Goal: Navigation & Orientation: Find specific page/section

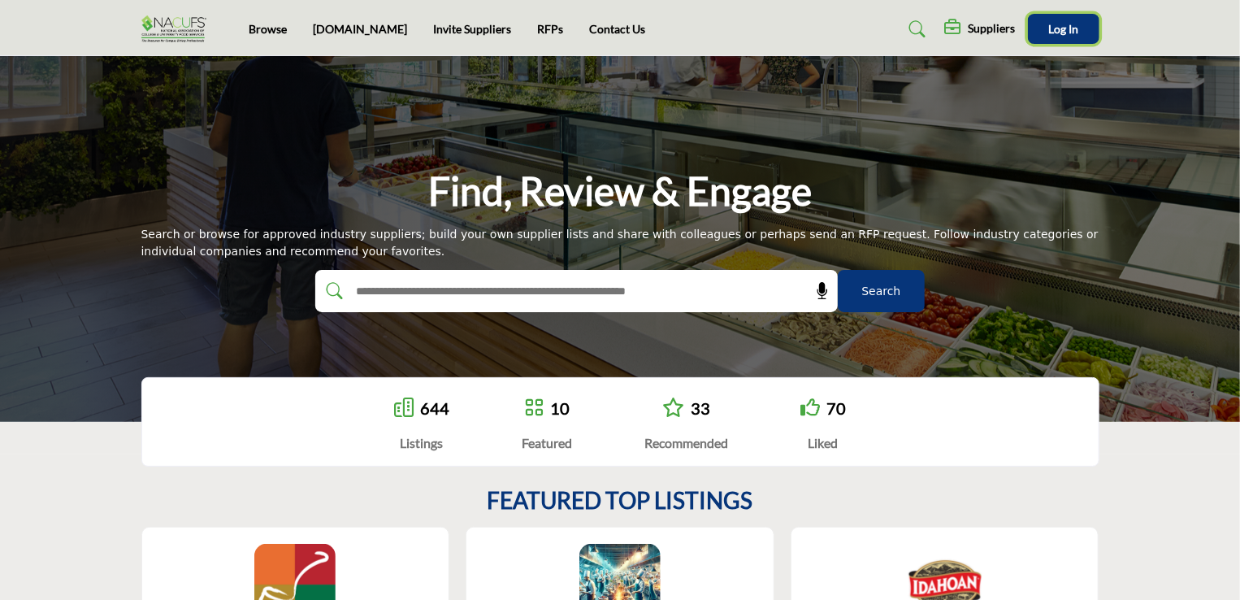
click at [1053, 17] on button "Log In" at bounding box center [1063, 29] width 71 height 30
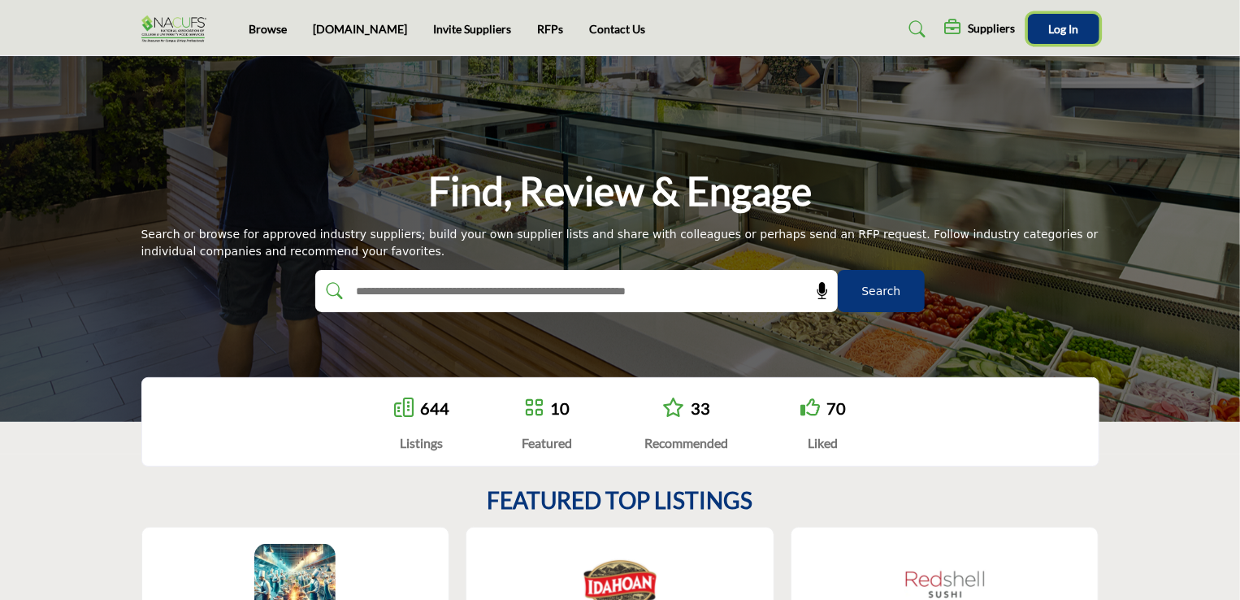
click at [1065, 28] on span "Log In" at bounding box center [1063, 29] width 30 height 14
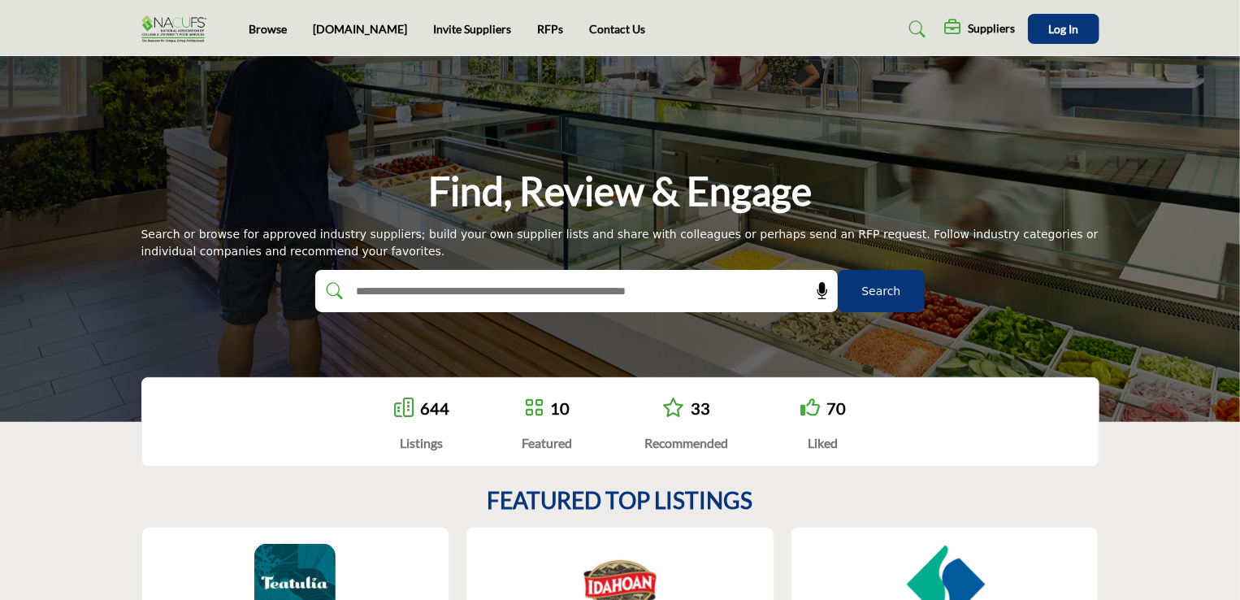
scroll to position [523, 0]
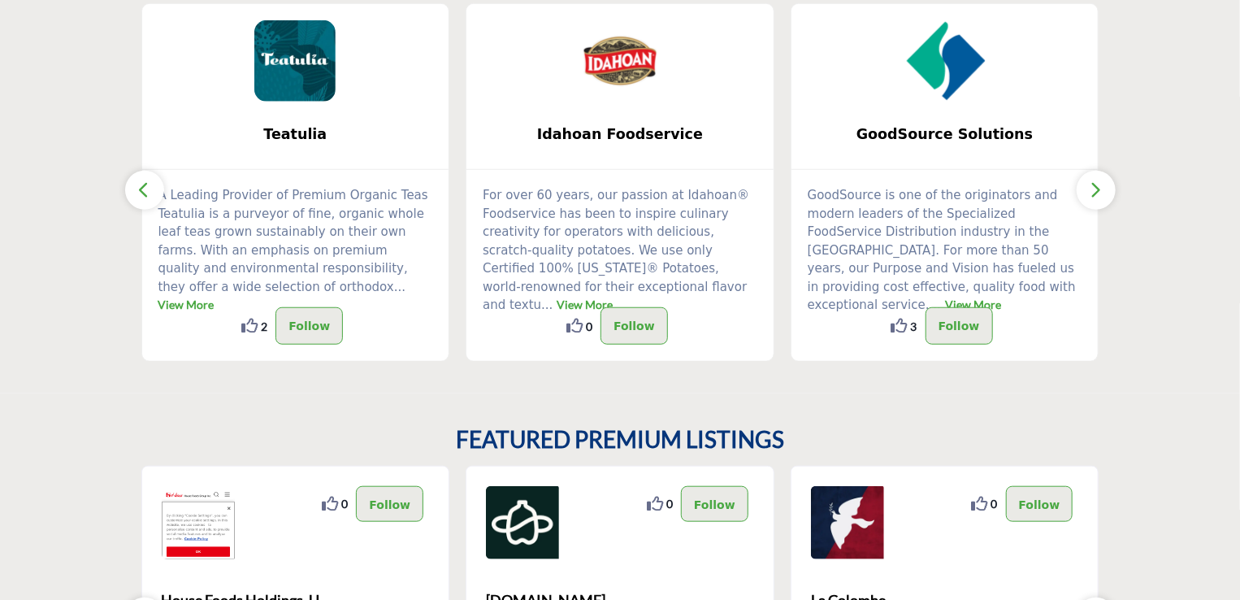
click at [58, 316] on section "FEATURED TOP LISTINGS Teatulia ... View More 2 2 ..." at bounding box center [620, 162] width 1240 height 462
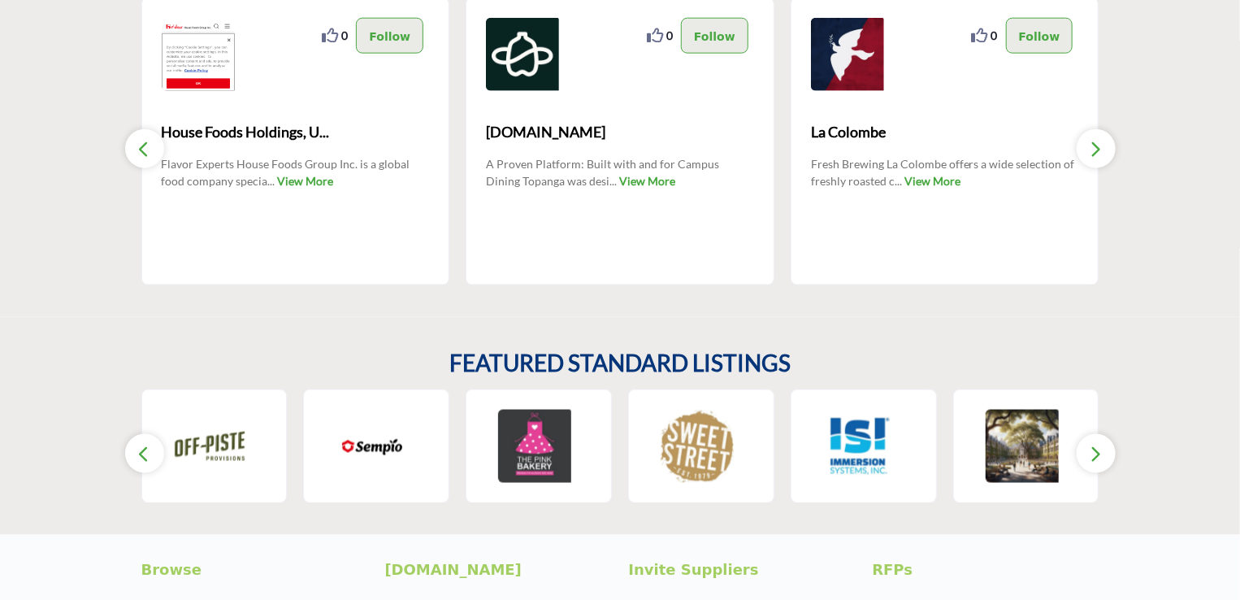
scroll to position [1195, 0]
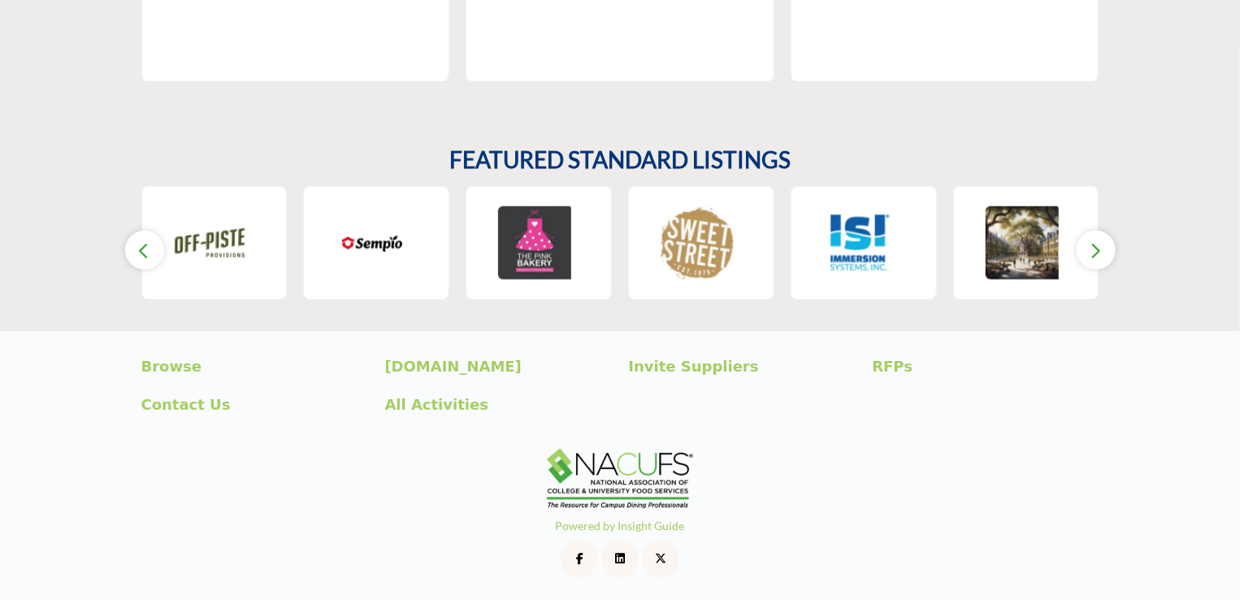
click at [36, 356] on div "Browse [DOMAIN_NAME] Invite Suppliers RFPs Contact Us" at bounding box center [620, 387] width 1240 height 113
